Goal: Book appointment/travel/reservation

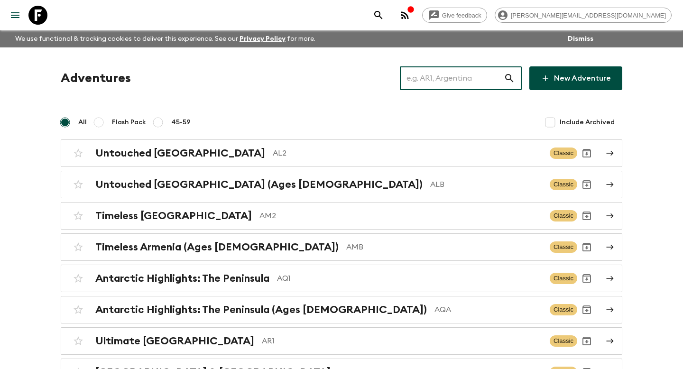
click at [434, 77] on input "text" at bounding box center [452, 78] width 104 height 27
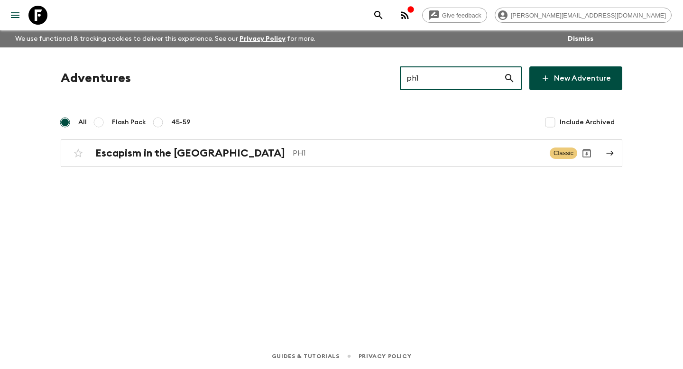
type input "ph1"
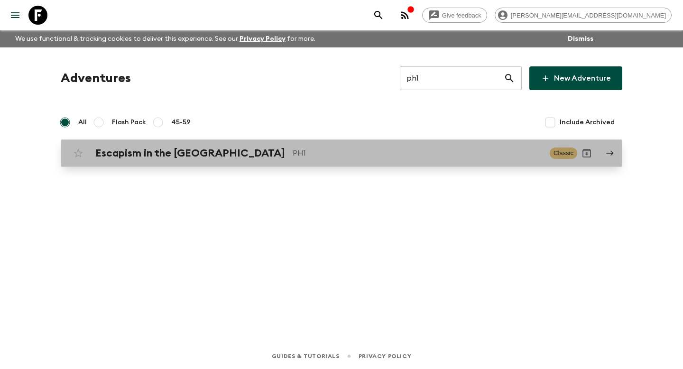
click at [404, 145] on div "Escapism in the [GEOGRAPHIC_DATA] PH1 Classic" at bounding box center [323, 153] width 508 height 19
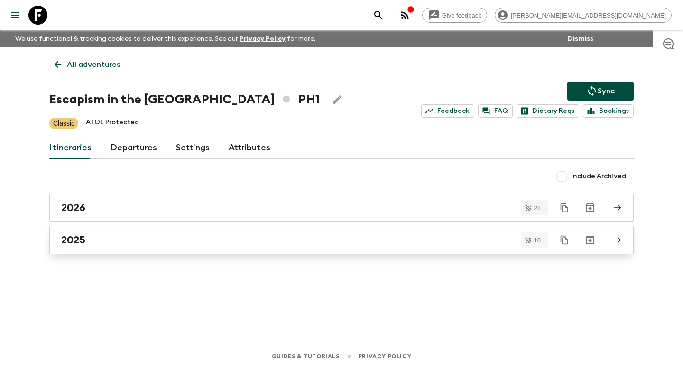
click at [376, 245] on div "2025" at bounding box center [332, 240] width 542 height 12
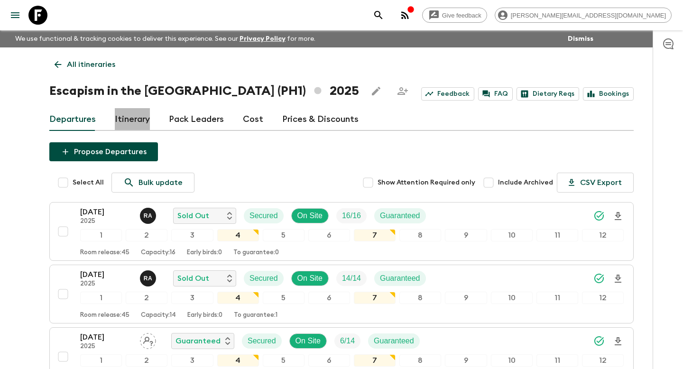
click at [143, 121] on link "Itinerary" at bounding box center [132, 119] width 35 height 23
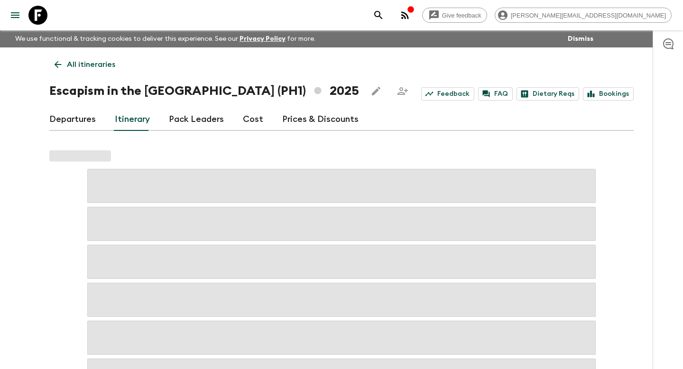
click at [78, 126] on link "Departures" at bounding box center [72, 119] width 46 height 23
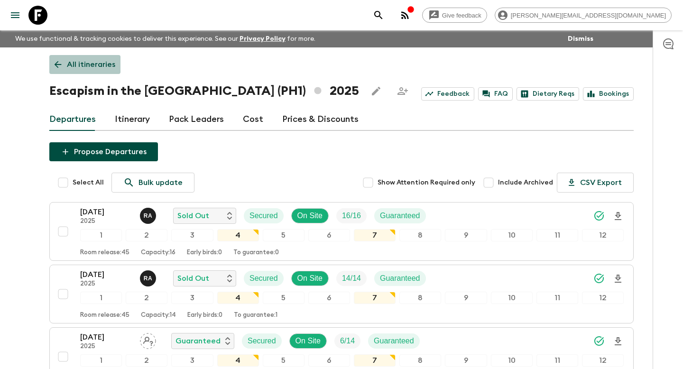
click at [56, 61] on icon at bounding box center [58, 64] width 10 height 10
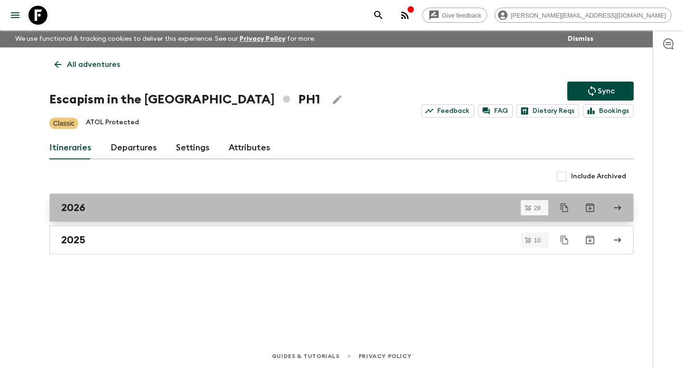
click at [113, 213] on div "2026" at bounding box center [332, 207] width 542 height 12
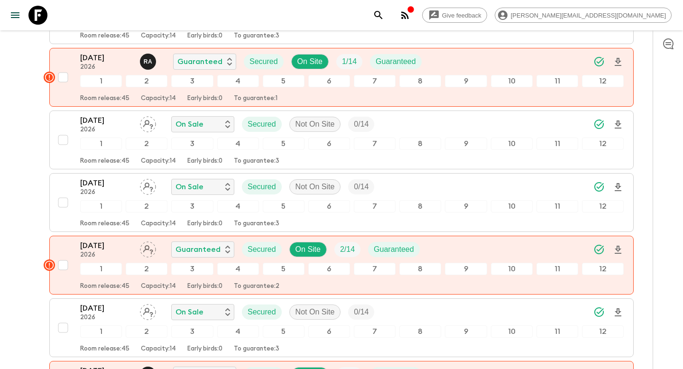
scroll to position [530, 0]
